Goal: Task Accomplishment & Management: Complete application form

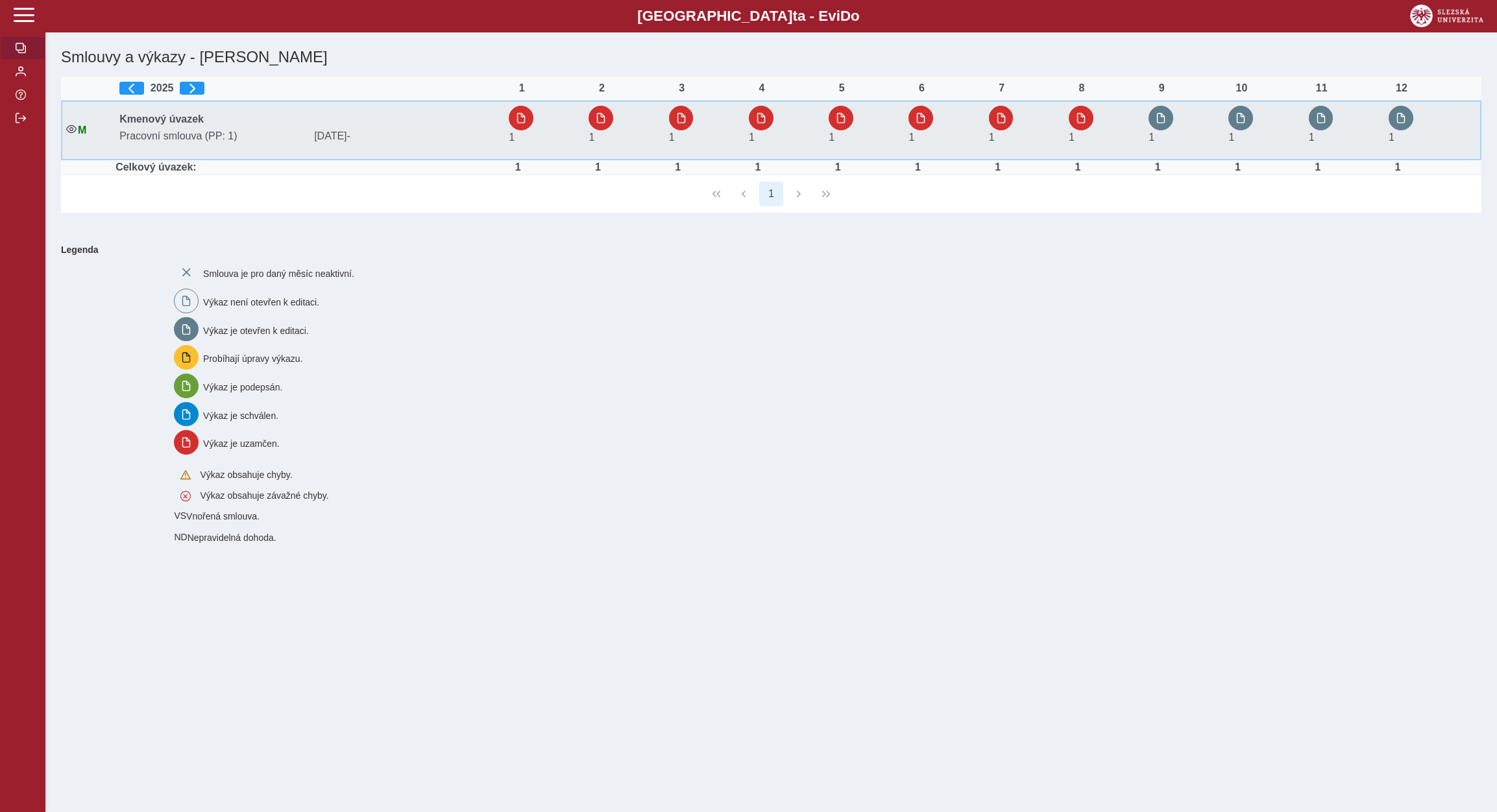
click at [1152, 107] on div "1" at bounding box center [1166, 130] width 35 height 49
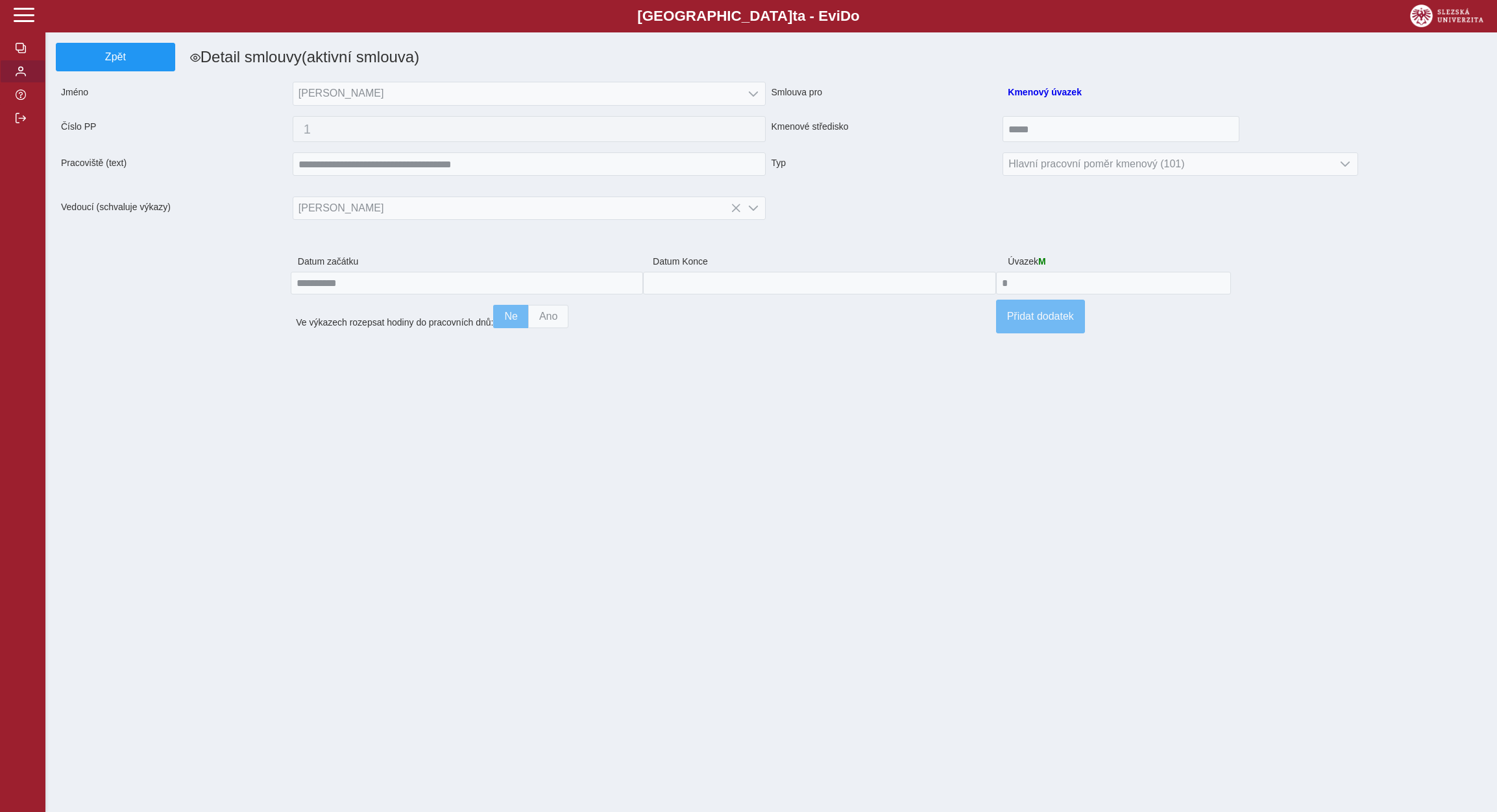
click at [20, 77] on span "button" at bounding box center [20, 71] width 10 height 10
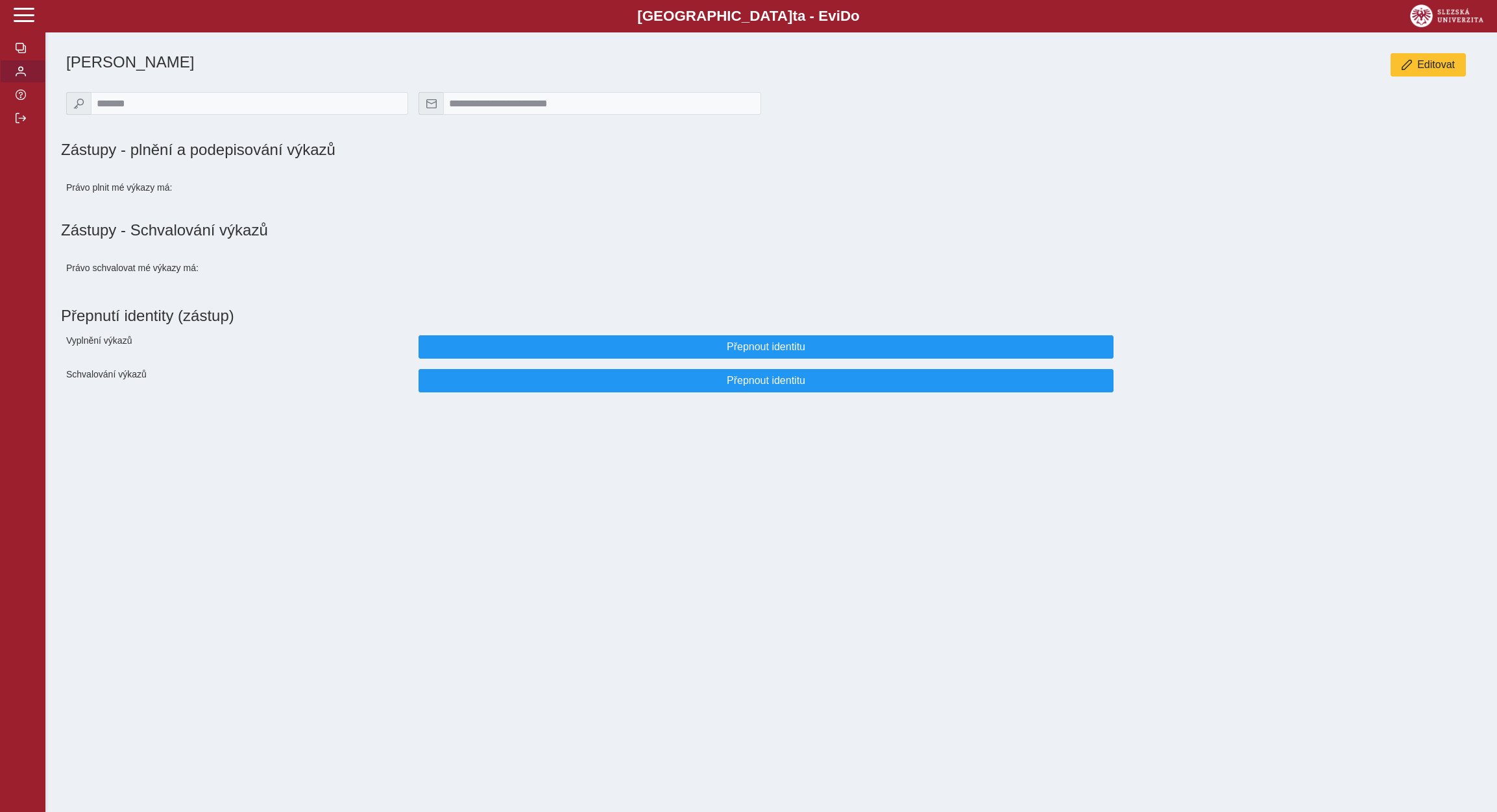
click at [21, 77] on span "button" at bounding box center [20, 71] width 10 height 10
click at [21, 53] on span "button" at bounding box center [20, 48] width 10 height 10
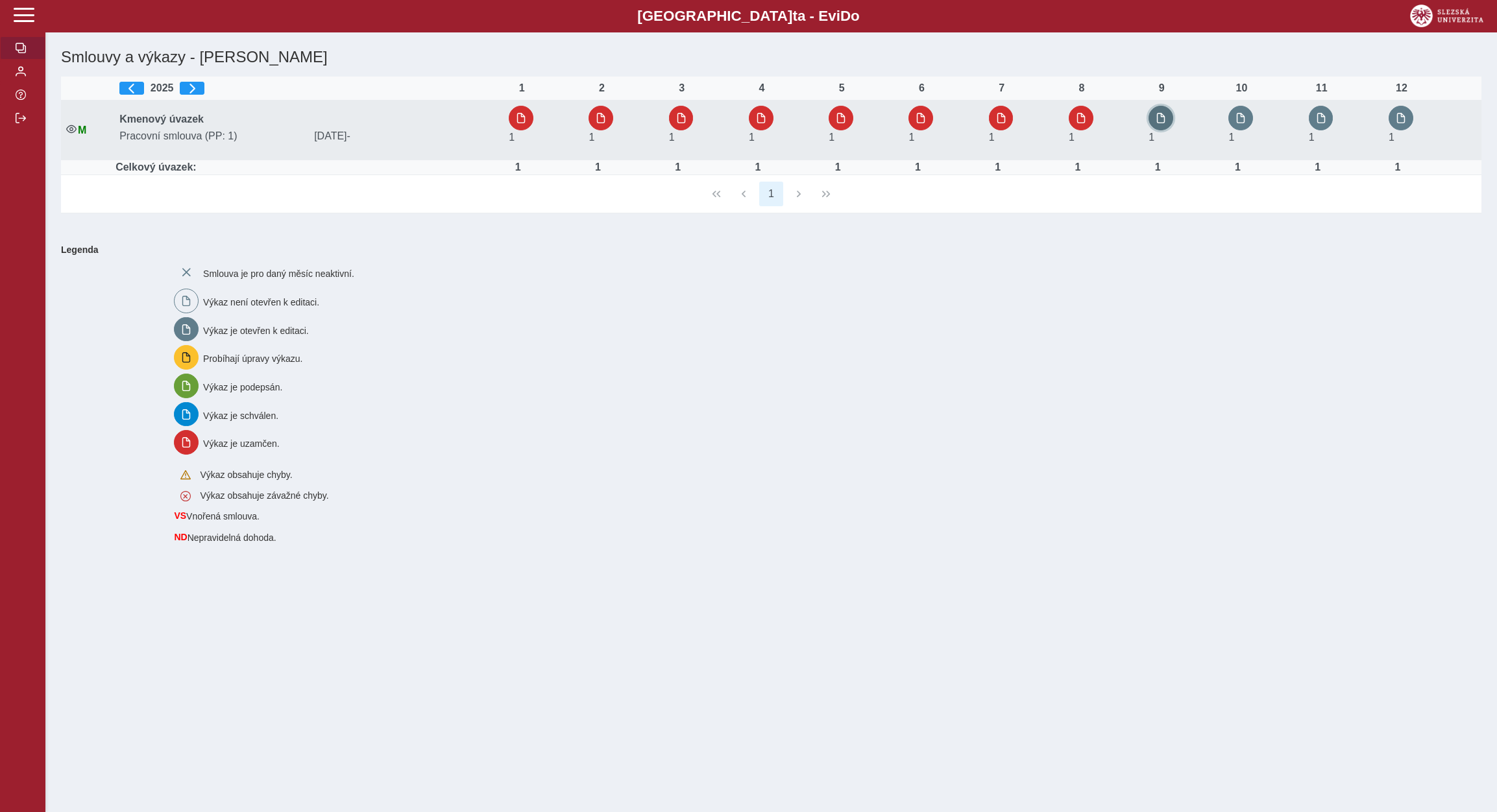
click at [1169, 115] on button "button" at bounding box center [1160, 117] width 24 height 24
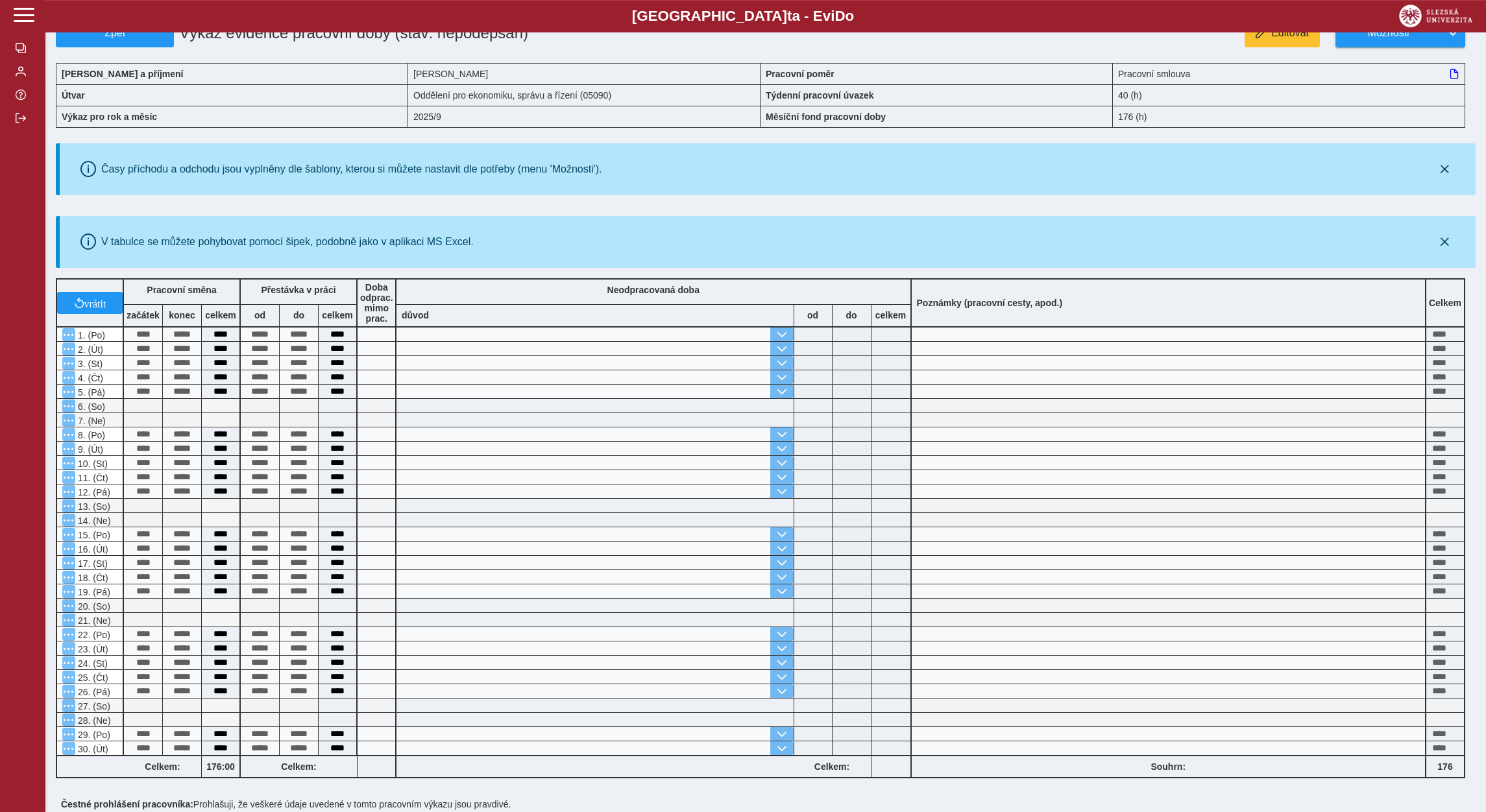
scroll to position [184, 0]
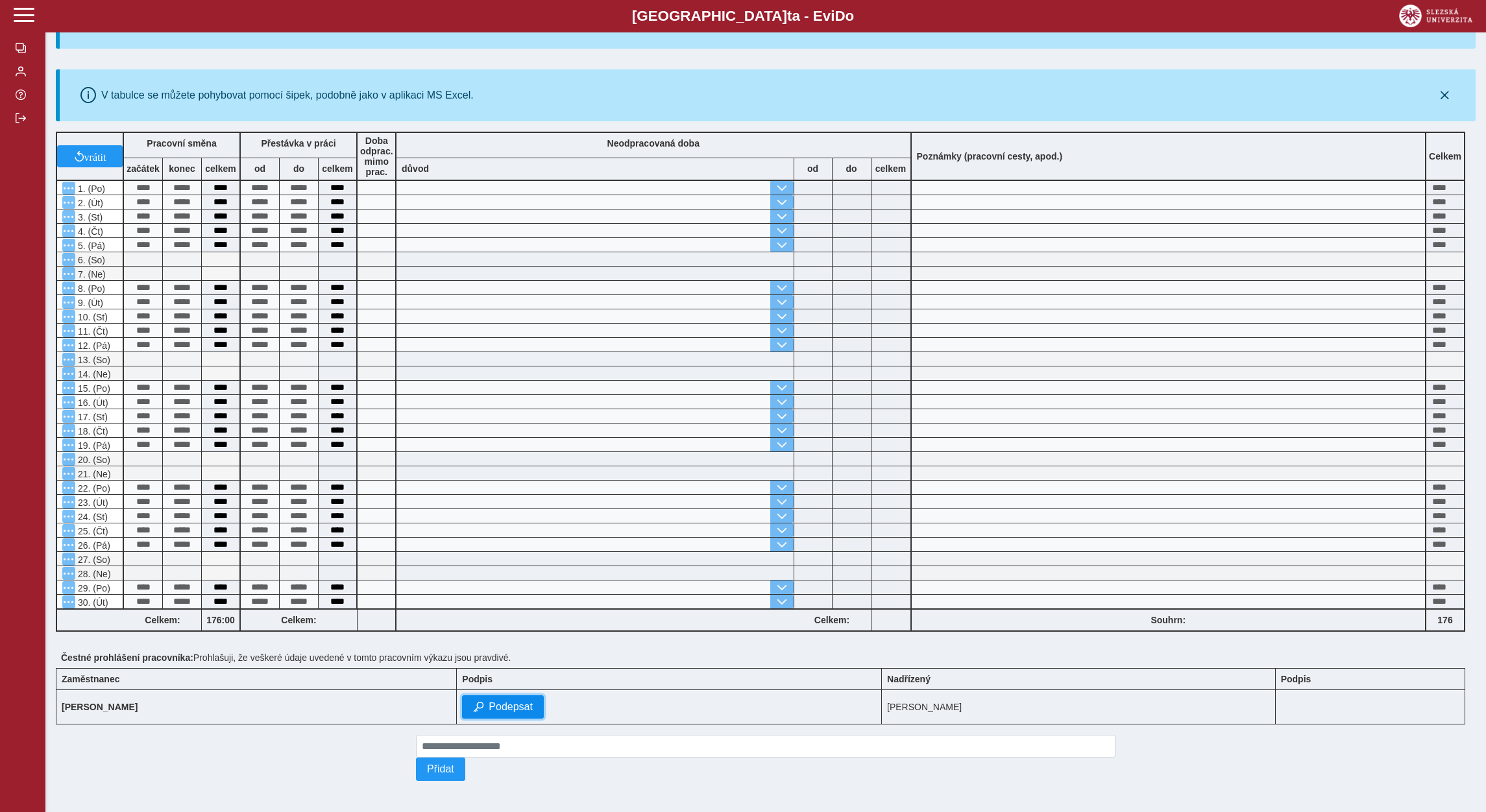
click at [488, 702] on span "Podepsat" at bounding box center [510, 707] width 44 height 12
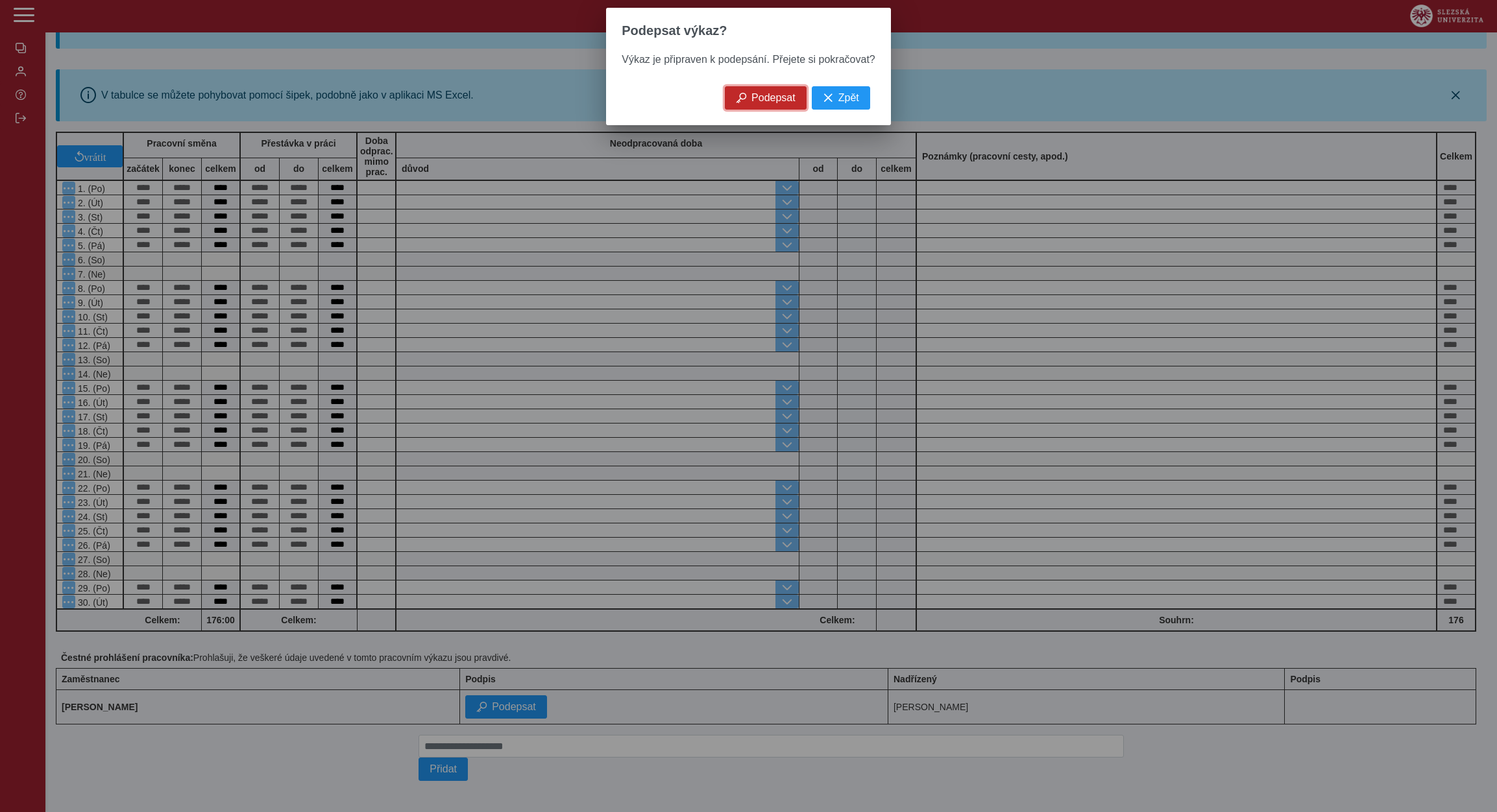
click at [742, 102] on span "button" at bounding box center [741, 98] width 10 height 10
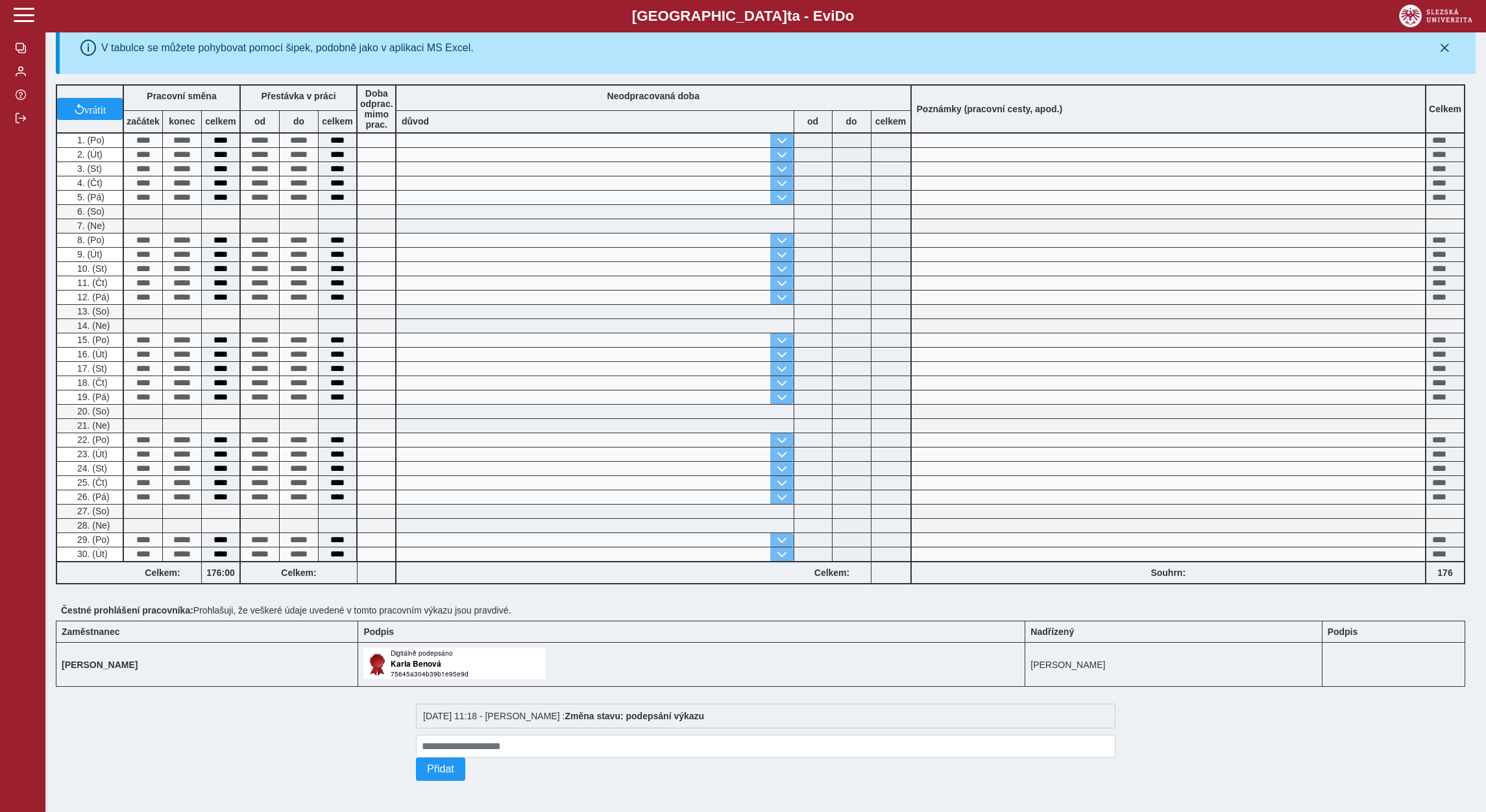
scroll to position [0, 0]
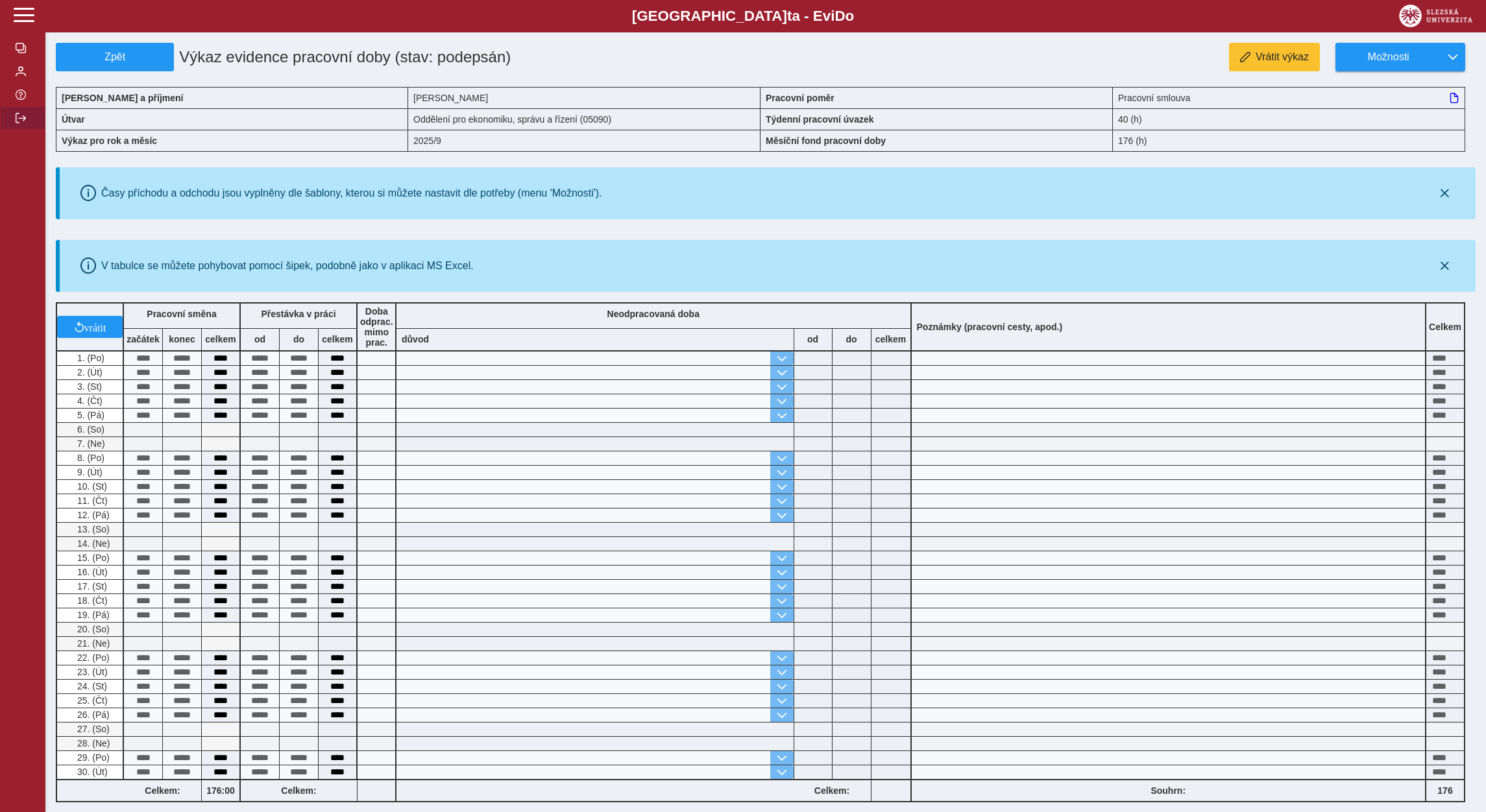
click at [24, 123] on span "button" at bounding box center [20, 118] width 10 height 10
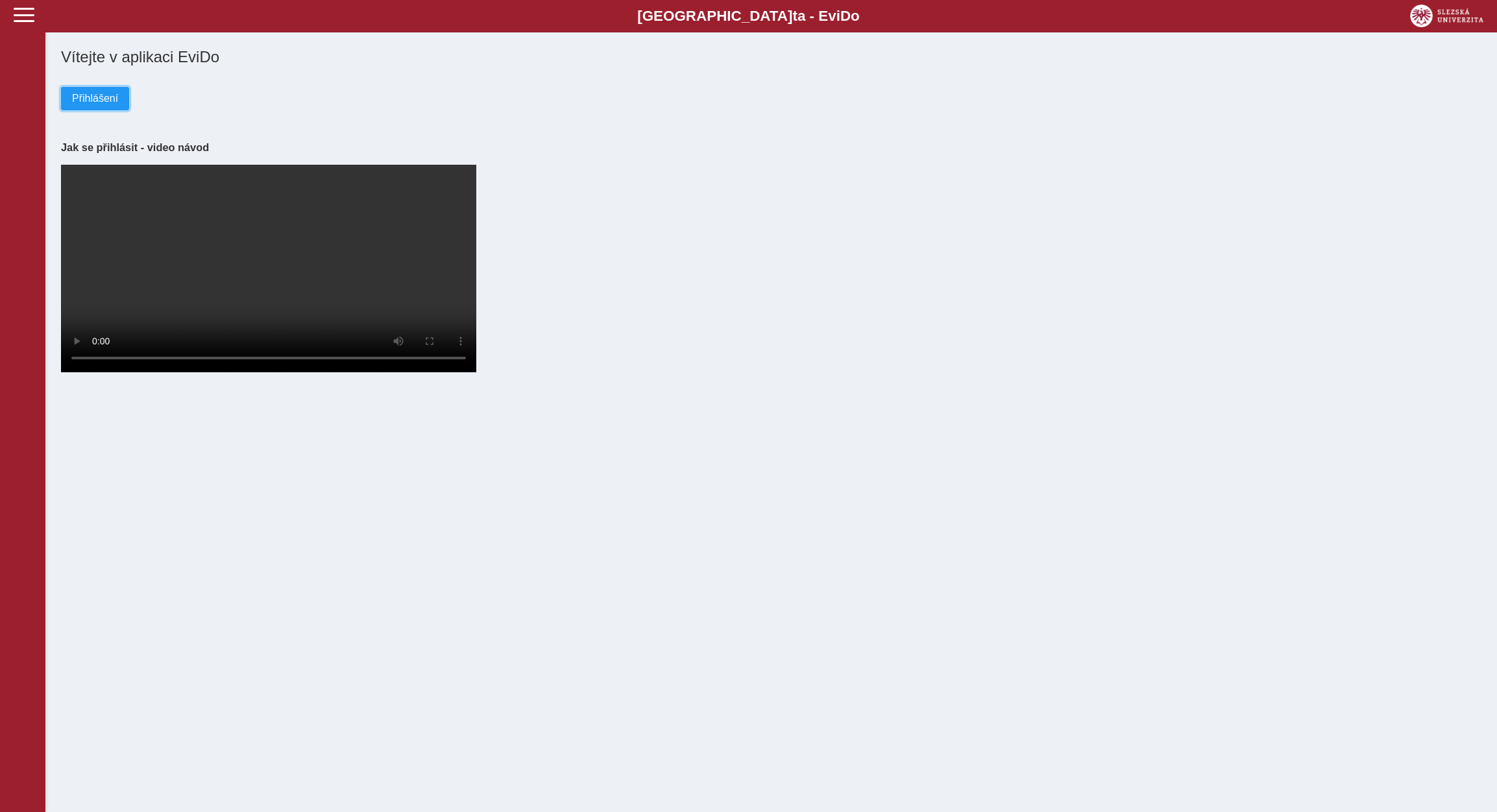
drag, startPoint x: 105, startPoint y: 97, endPoint x: 202, endPoint y: 145, distance: 108.2
click at [105, 97] on span "Přihlášení" at bounding box center [94, 99] width 46 height 12
drag, startPoint x: 80, startPoint y: 102, endPoint x: 457, endPoint y: 460, distance: 519.9
click at [88, 104] on span "Přihlášení" at bounding box center [94, 99] width 46 height 12
